Goal: Task Accomplishment & Management: Use online tool/utility

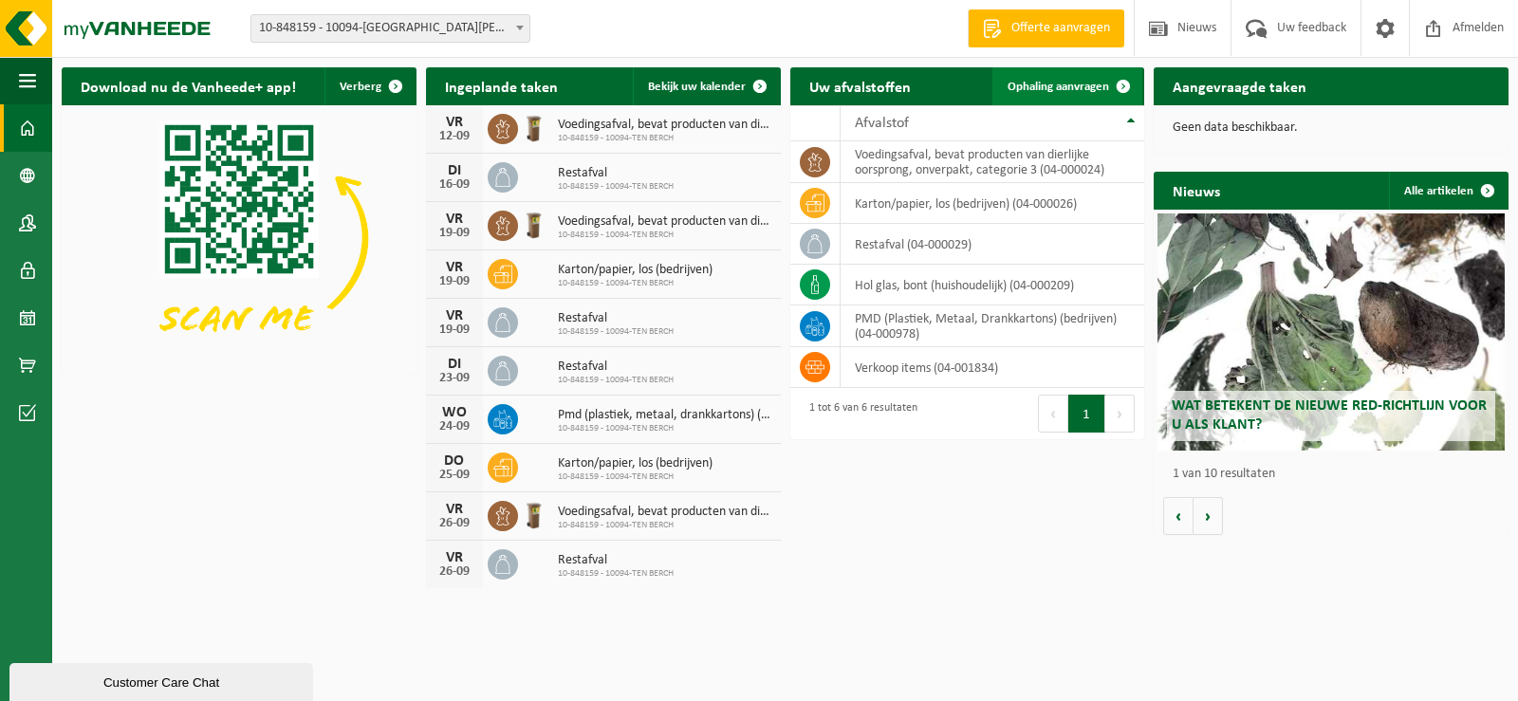
click at [1053, 82] on span "Ophaling aanvragen" at bounding box center [1058, 87] width 102 height 12
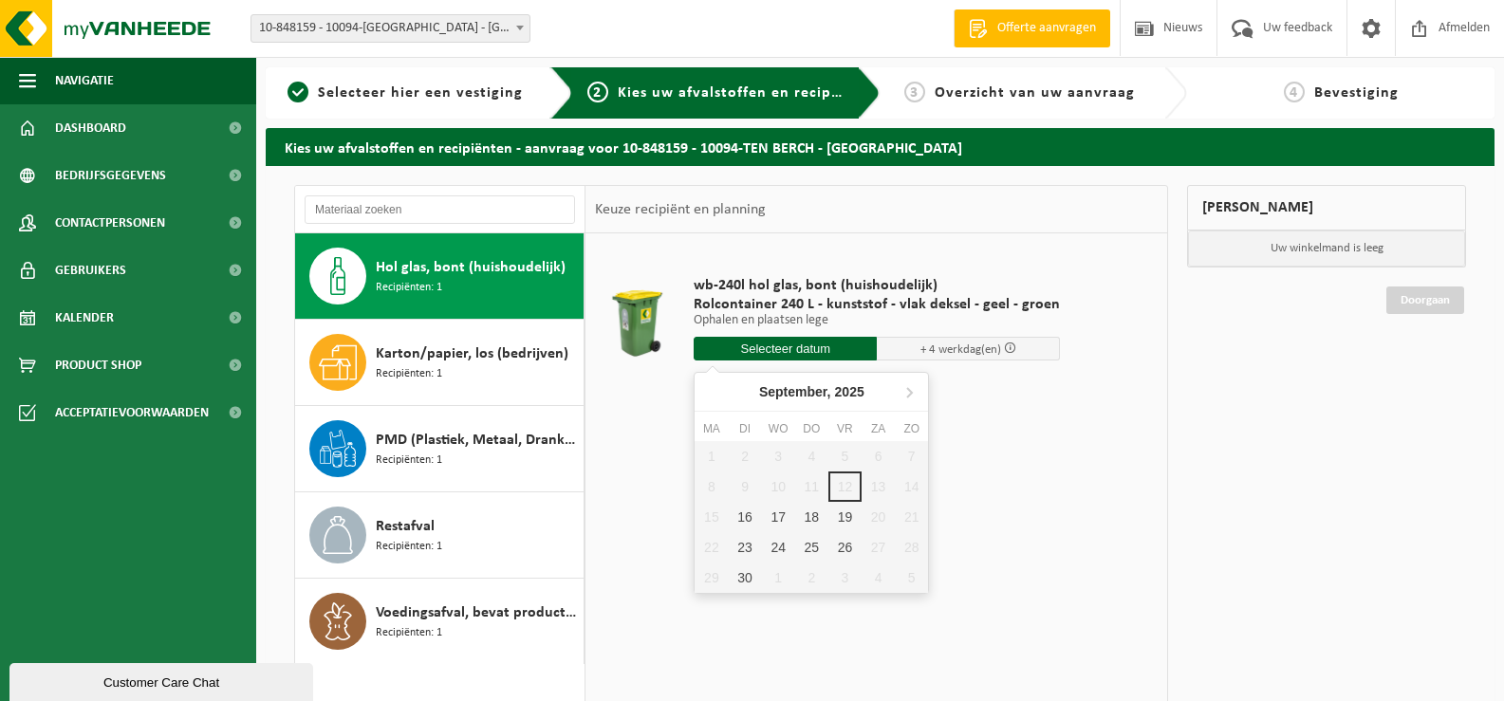
click at [761, 342] on input "text" at bounding box center [784, 349] width 183 height 24
click at [748, 516] on div "16" at bounding box center [744, 517] width 33 height 30
type input "Van 2025-09-16"
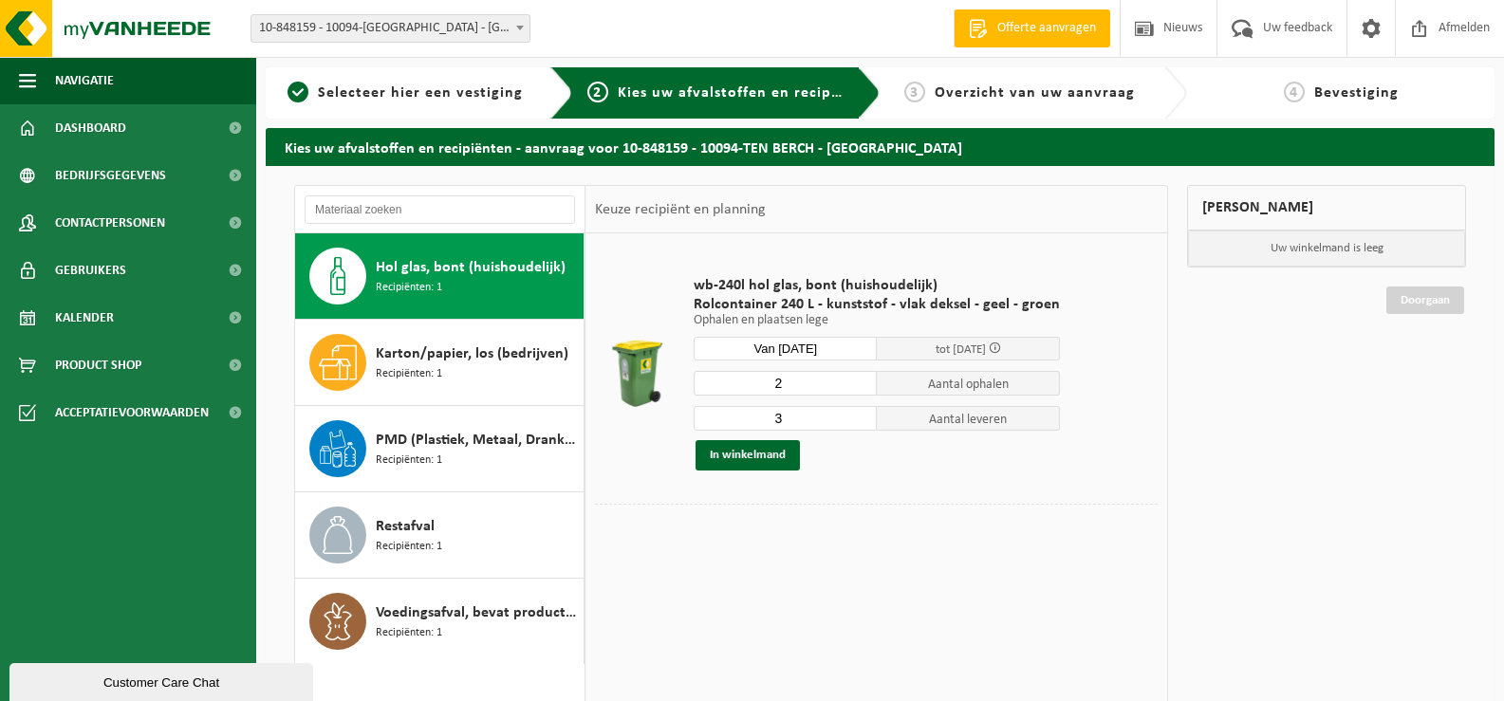
type input "2"
click at [853, 384] on input "2" at bounding box center [784, 383] width 183 height 25
type input "2"
click at [859, 422] on input "2" at bounding box center [784, 418] width 183 height 25
click at [759, 457] on button "In winkelmand" at bounding box center [747, 455] width 104 height 30
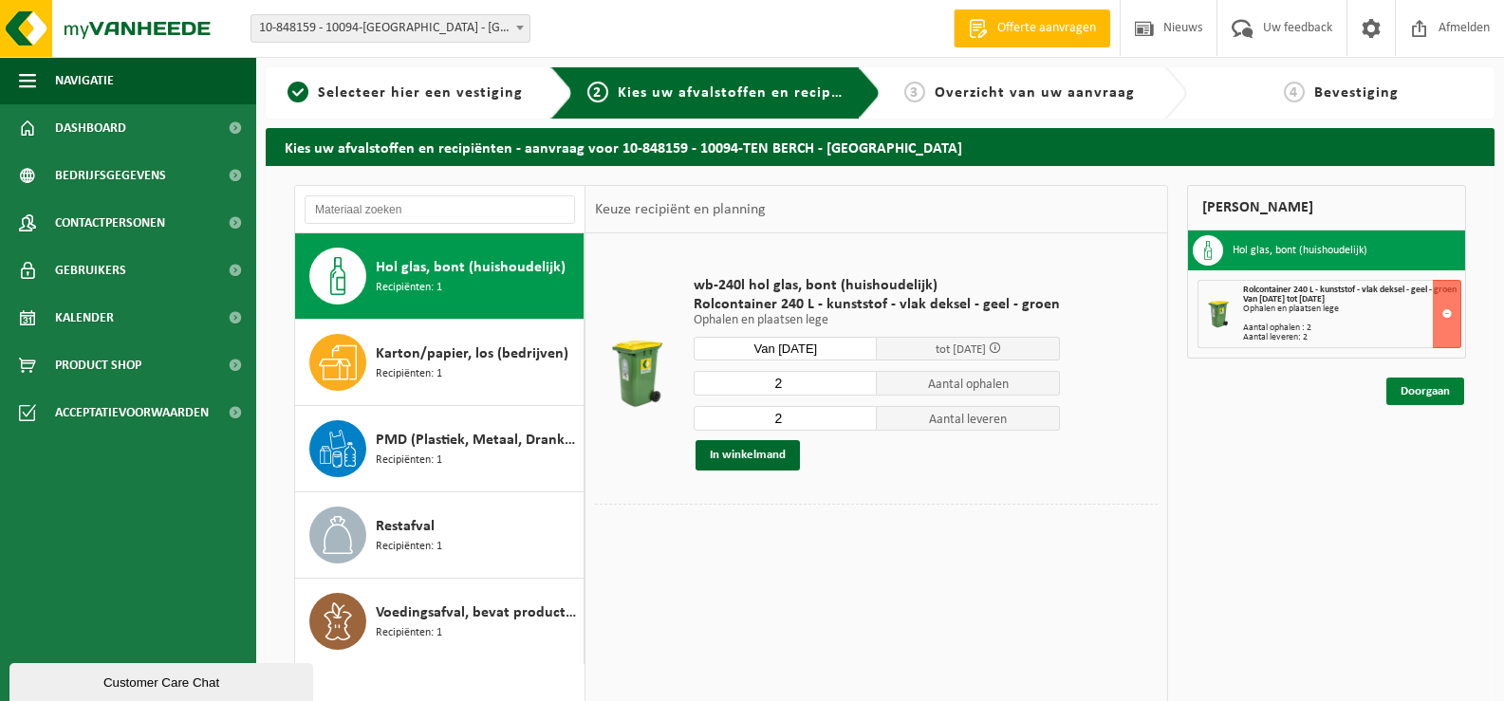
click at [1416, 398] on link "Doorgaan" at bounding box center [1425, 392] width 78 height 28
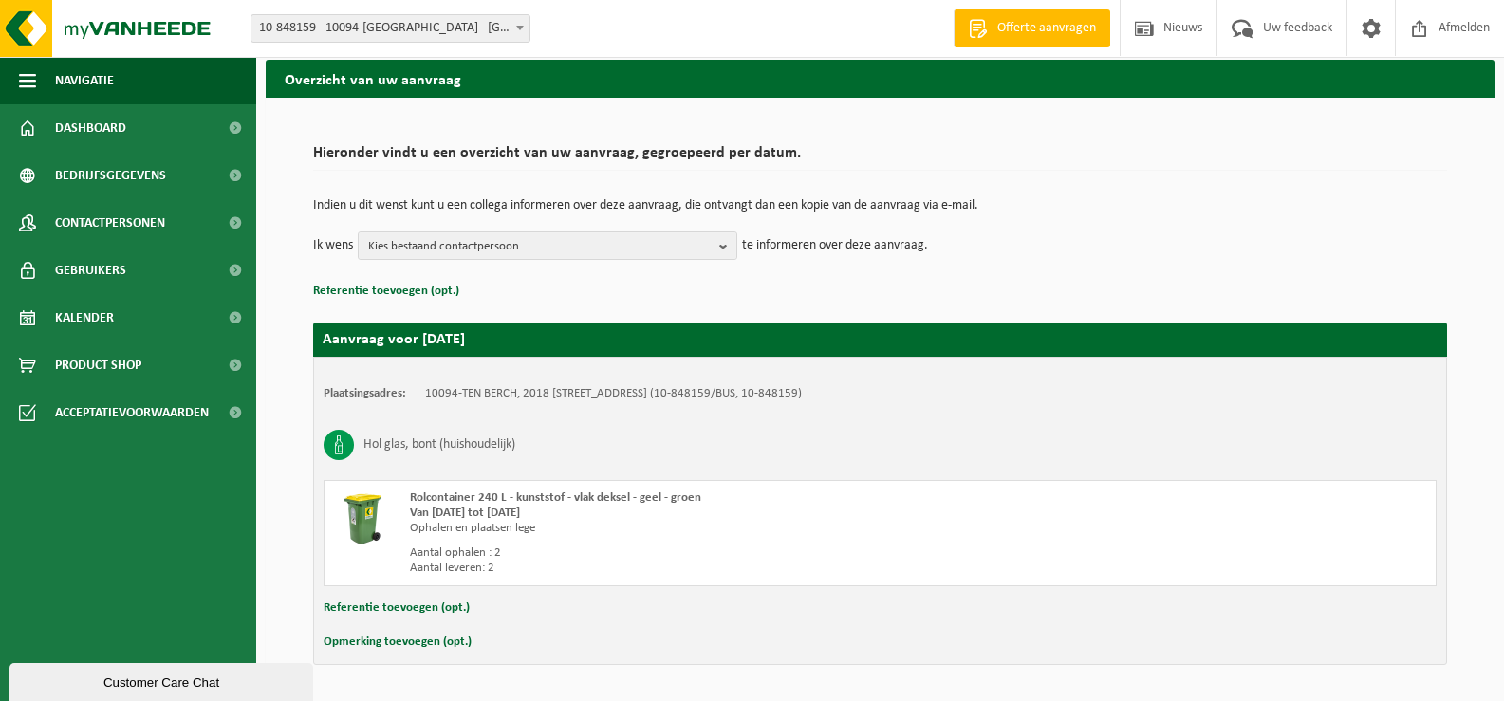
scroll to position [128, 0]
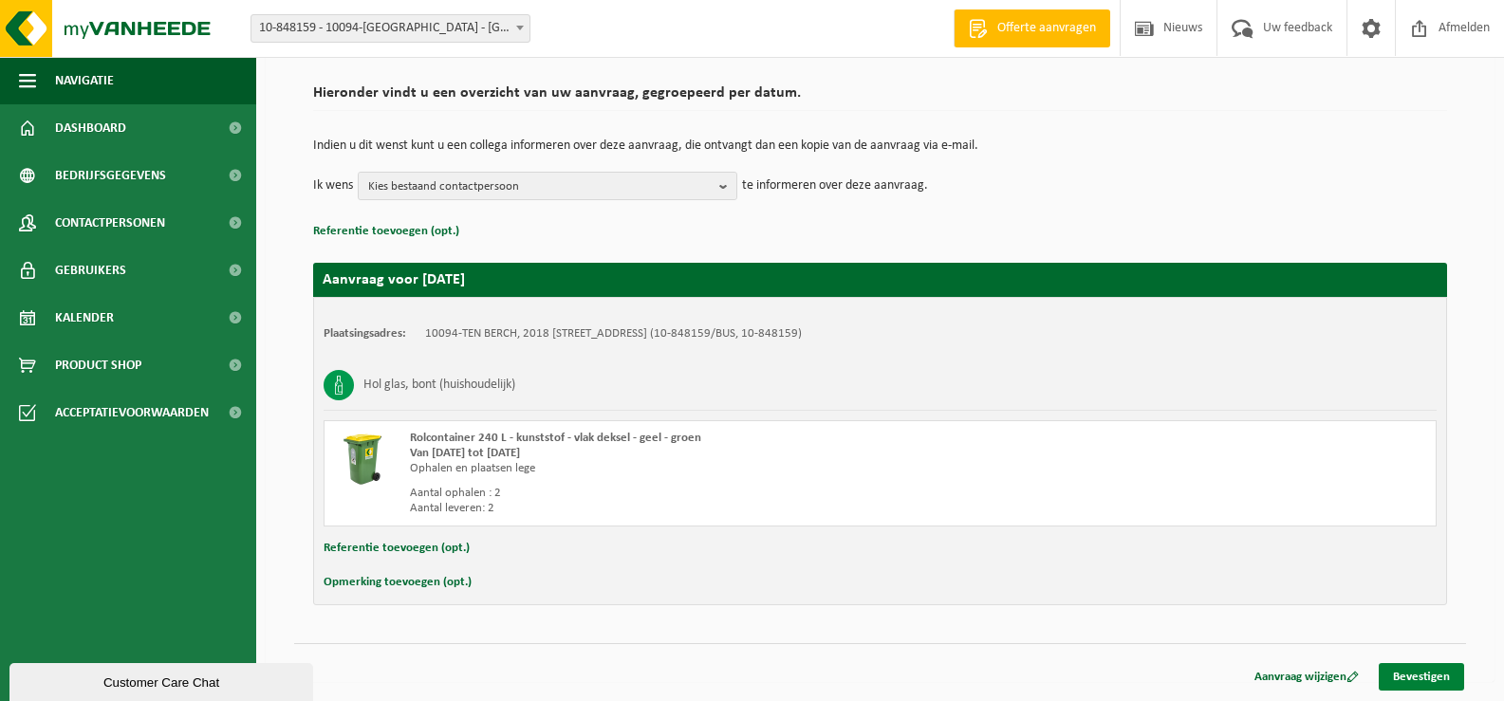
click at [1432, 668] on link "Bevestigen" at bounding box center [1420, 677] width 85 height 28
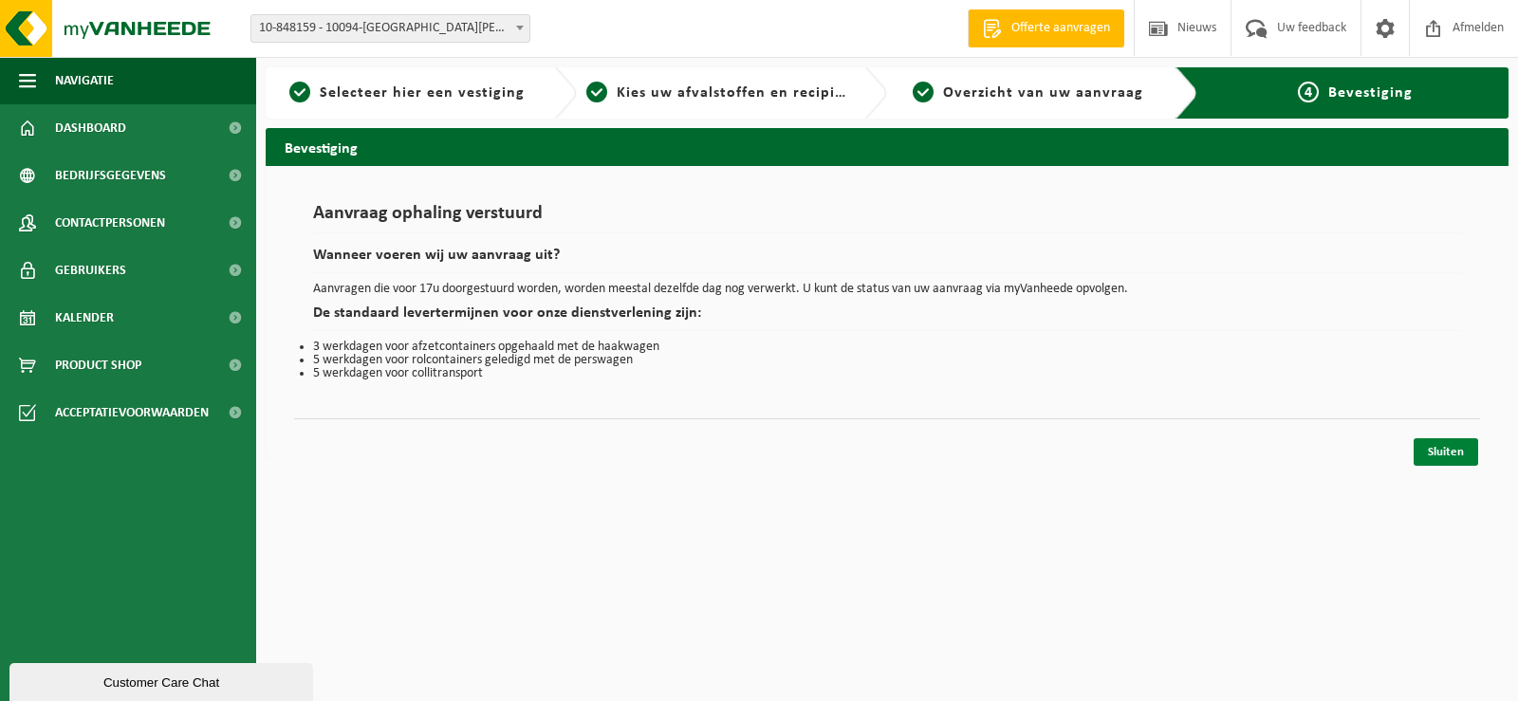
click at [1447, 445] on link "Sluiten" at bounding box center [1445, 452] width 65 height 28
